Goal: Task Accomplishment & Management: Manage account settings

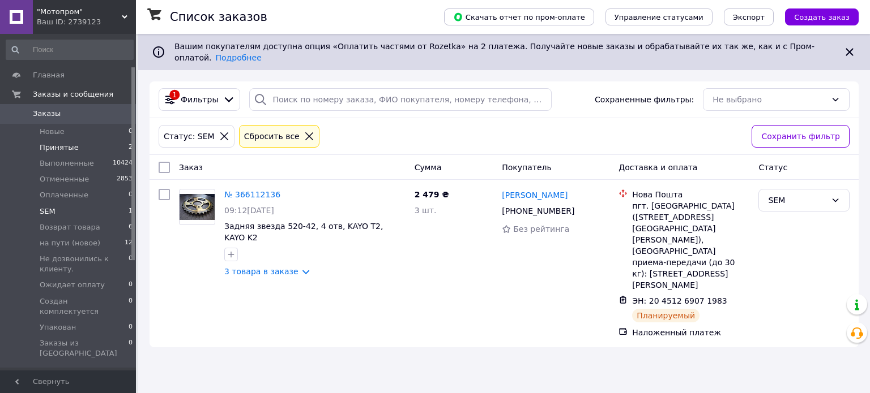
scroll to position [57, 0]
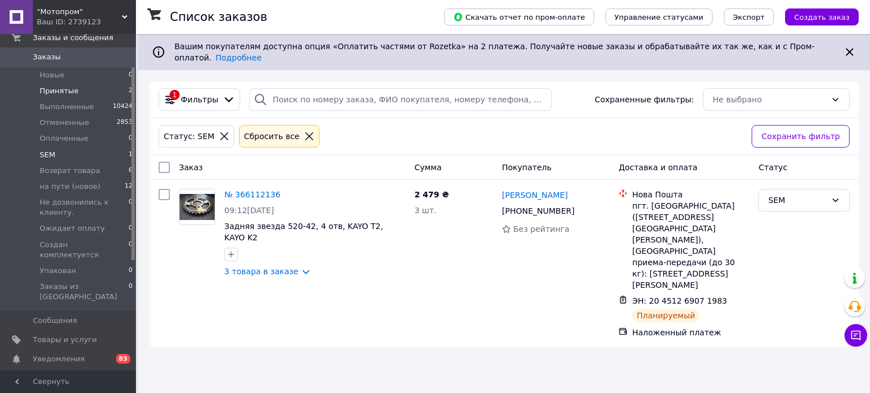
click at [88, 89] on li "Принятые 2" at bounding box center [69, 91] width 139 height 16
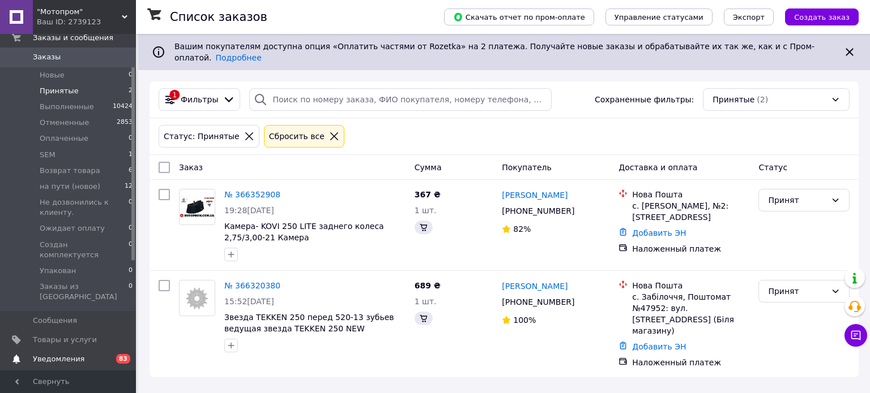
click at [95, 354] on span "Уведомления" at bounding box center [69, 359] width 72 height 10
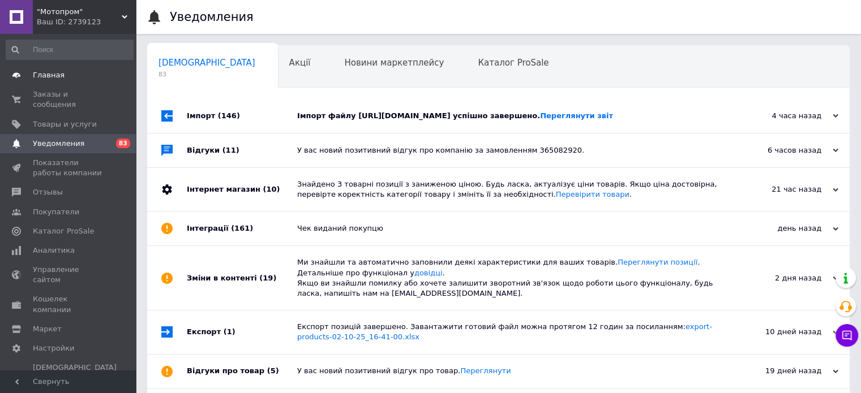
click at [60, 73] on span "Главная" at bounding box center [69, 75] width 72 height 10
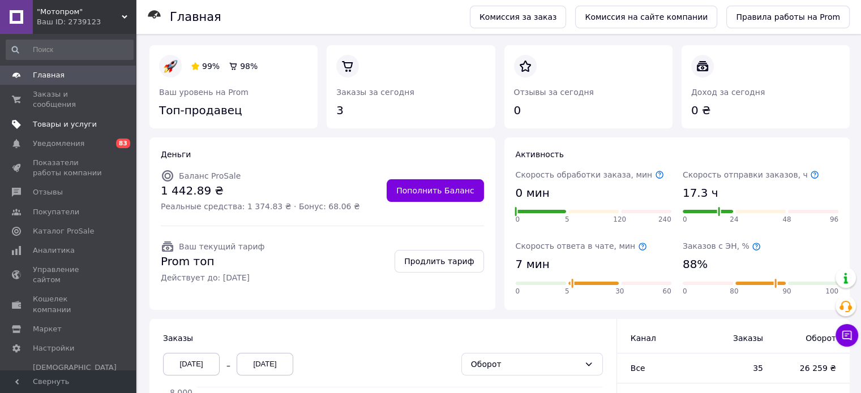
click at [70, 119] on span "Товары и услуги" at bounding box center [65, 124] width 64 height 10
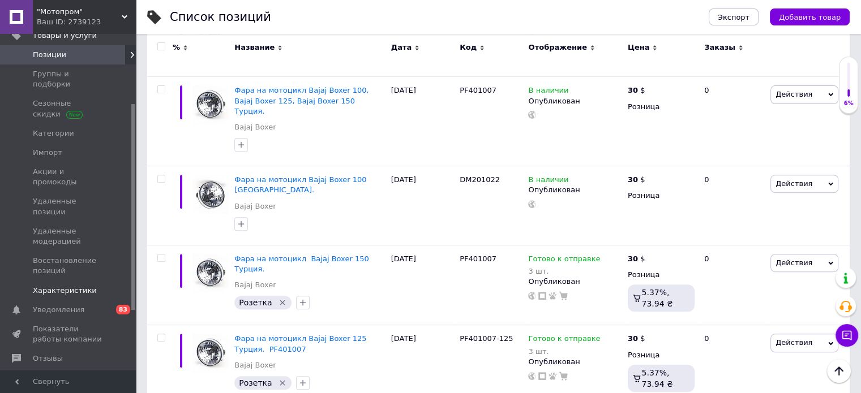
scroll to position [113, 0]
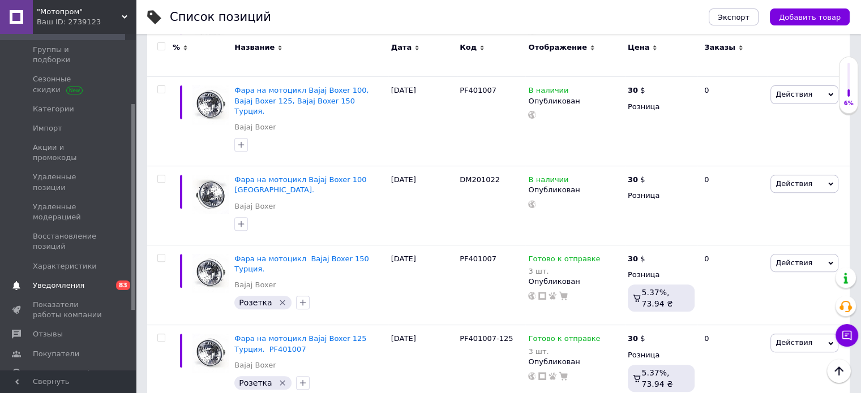
click at [84, 281] on span "Уведомления" at bounding box center [69, 286] width 72 height 10
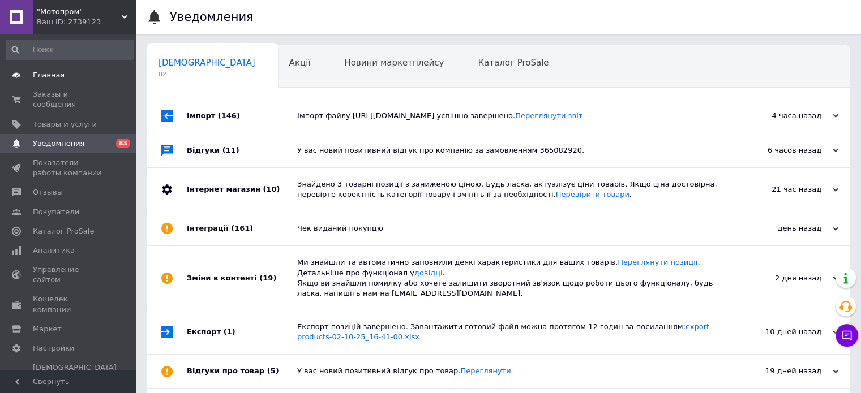
click at [69, 71] on span "Главная" at bounding box center [69, 75] width 72 height 10
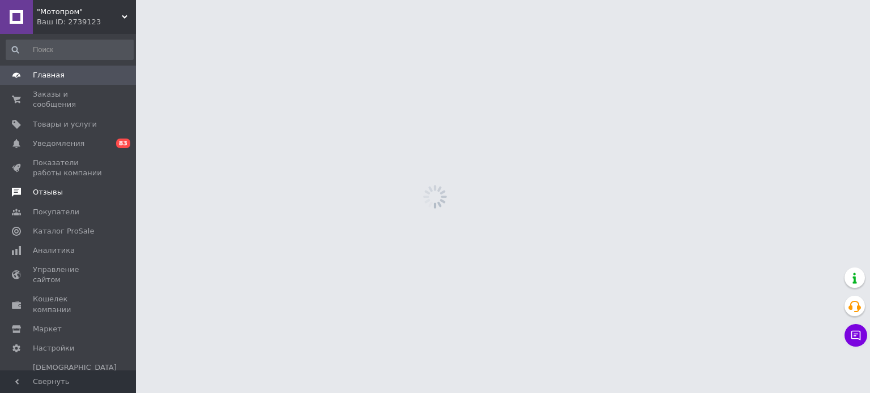
click at [69, 187] on span "Отзывы" at bounding box center [69, 192] width 72 height 10
